Goal: Submit feedback/report problem: Submit feedback/report problem

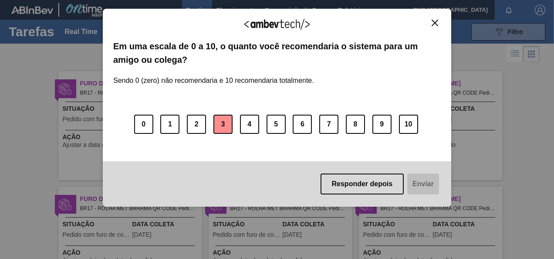
click at [218, 121] on button "3" at bounding box center [222, 123] width 19 height 19
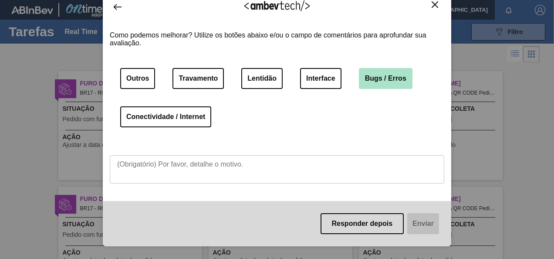
click at [397, 77] on button "Bugs / Erros" at bounding box center [386, 78] width 54 height 21
click at [209, 161] on textarea at bounding box center [277, 169] width 334 height 28
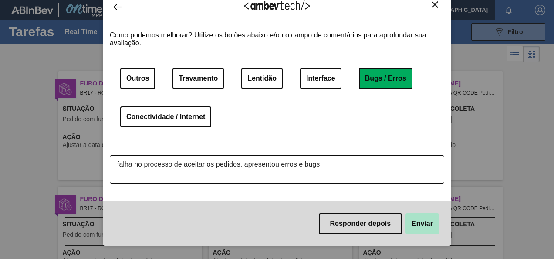
type textarea "falha no processo de aceitar os pedidos, apresentou erros e bugs"
click at [427, 220] on button "Enviar" at bounding box center [422, 223] width 34 height 21
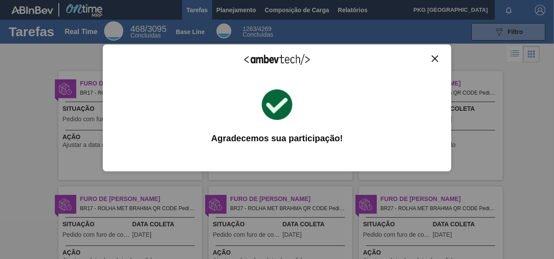
click at [438, 54] on div "Agradecemos seu feedback! Em uma escala de 0 a 10, o quanto você recomendaria o…" at bounding box center [277, 107] width 348 height 127
click at [433, 55] on button "Close" at bounding box center [435, 58] width 12 height 7
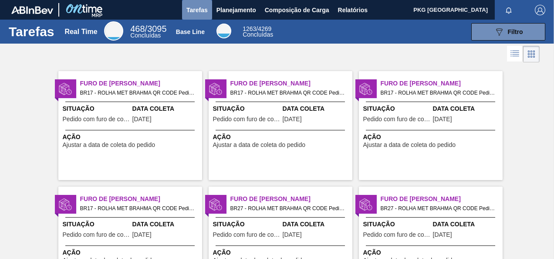
click at [205, 9] on span "Tarefas" at bounding box center [196, 10] width 21 height 10
click at [225, 10] on span "Planejamento" at bounding box center [236, 10] width 40 height 10
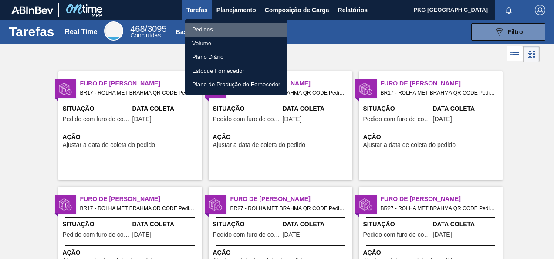
click at [213, 29] on li "Pedidos" at bounding box center [236, 30] width 102 height 14
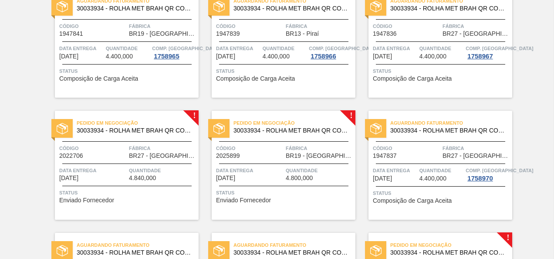
scroll to position [469, 0]
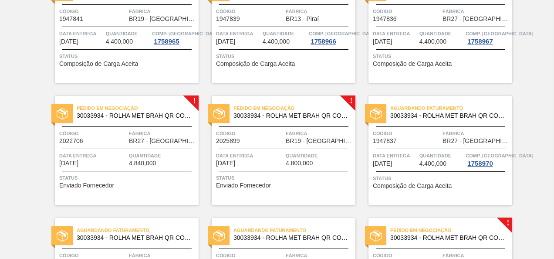
click at [131, 147] on div "Pedido em Negociação 30033934 - ROLHA MET BRAH QR CODE 021CX105 Código 2022706 …" at bounding box center [127, 150] width 144 height 109
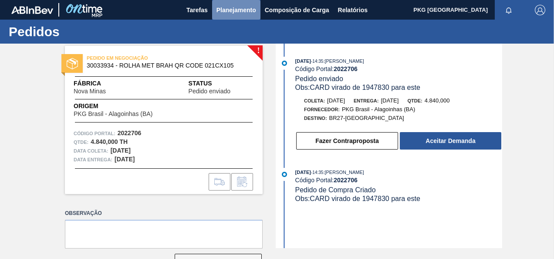
click at [226, 10] on span "Planejamento" at bounding box center [236, 10] width 40 height 10
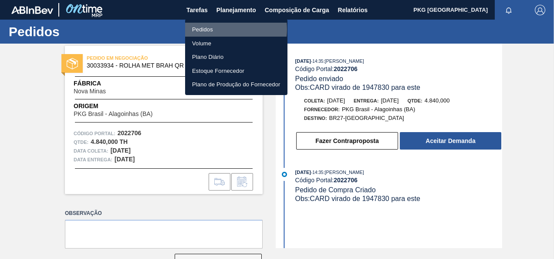
click at [217, 29] on li "Pedidos" at bounding box center [236, 30] width 102 height 14
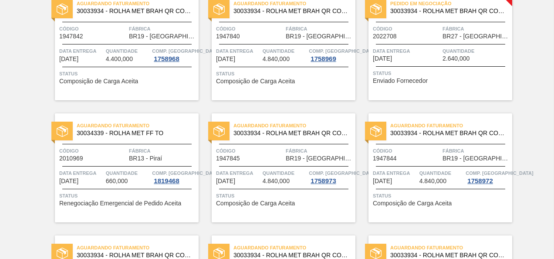
scroll to position [618, 0]
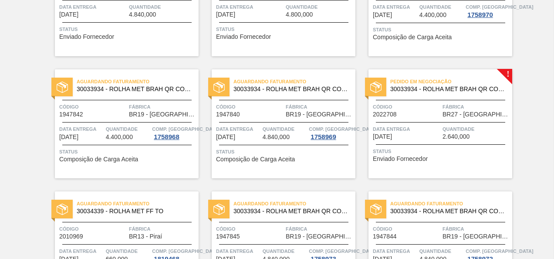
click at [452, 121] on div "Pedido em Negociação 30033934 - ROLHA MET BRAH QR CODE 021CX105 Código 2022708 …" at bounding box center [440, 123] width 144 height 109
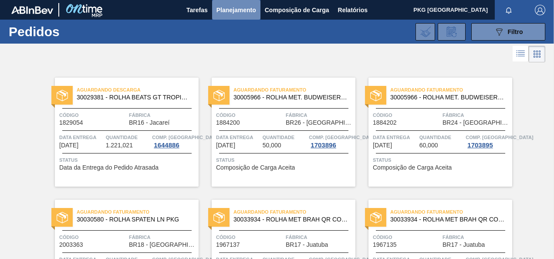
click at [244, 12] on span "Planejamento" at bounding box center [236, 10] width 40 height 10
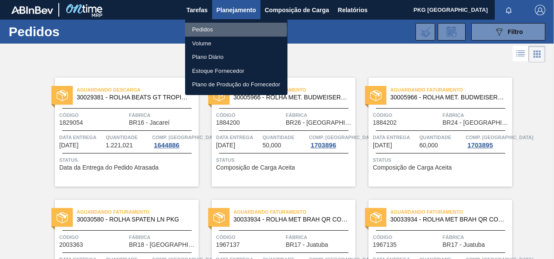
click at [207, 30] on li "Pedidos" at bounding box center [236, 30] width 102 height 14
